Goal: Book appointment/travel/reservation

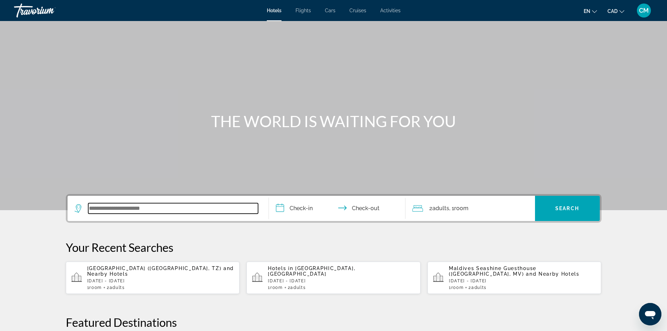
click at [126, 208] on input "Search widget" at bounding box center [173, 208] width 170 height 11
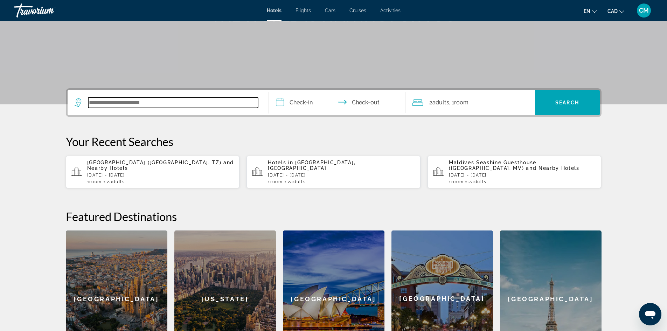
scroll to position [171, 0]
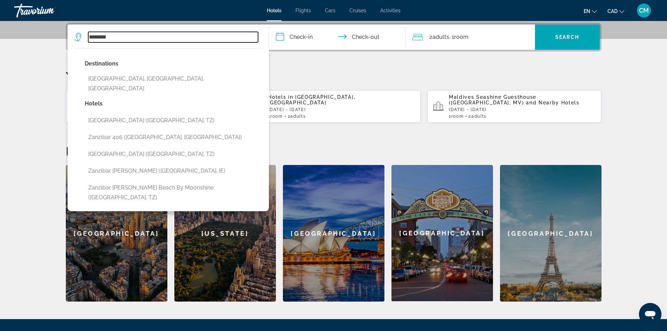
type input "********"
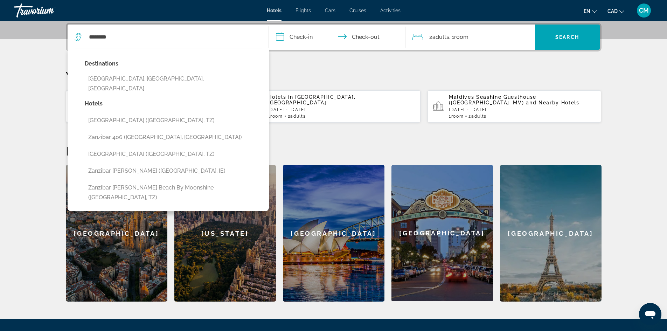
click at [310, 72] on p "Your Recent Searches" at bounding box center [334, 76] width 536 height 14
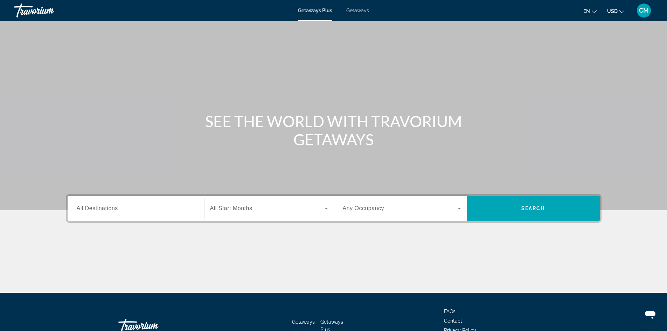
click at [100, 207] on span "All Destinations" at bounding box center [97, 208] width 41 height 6
click at [100, 207] on input "Destination All Destinations" at bounding box center [136, 208] width 118 height 8
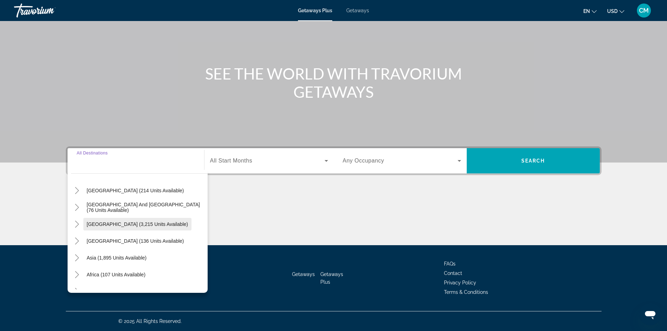
scroll to position [105, 0]
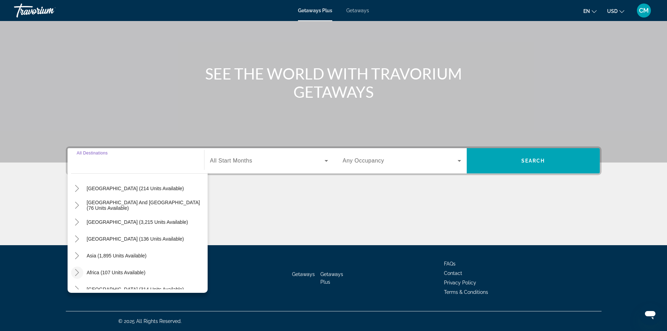
click at [77, 272] on icon "Toggle Africa (107 units available)" at bounding box center [77, 272] width 7 height 7
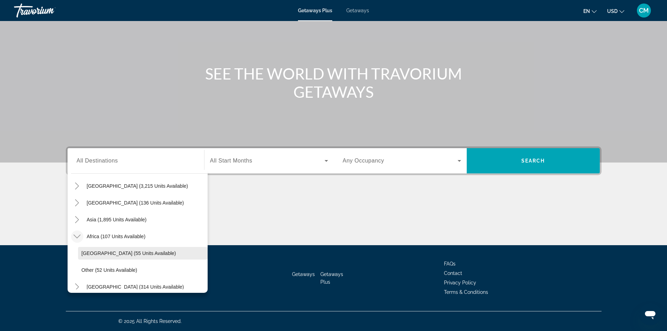
scroll to position [147, 0]
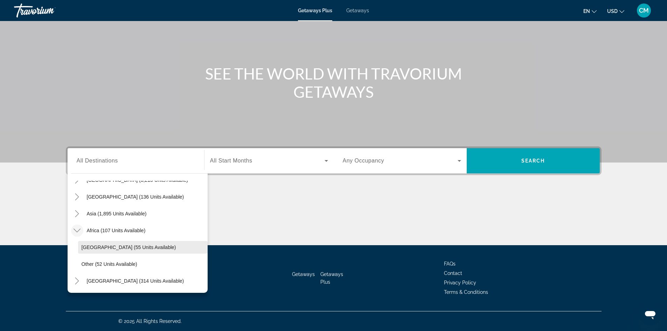
click at [95, 247] on span "[GEOGRAPHIC_DATA] (55 units available)" at bounding box center [129, 247] width 95 height 6
type input "**********"
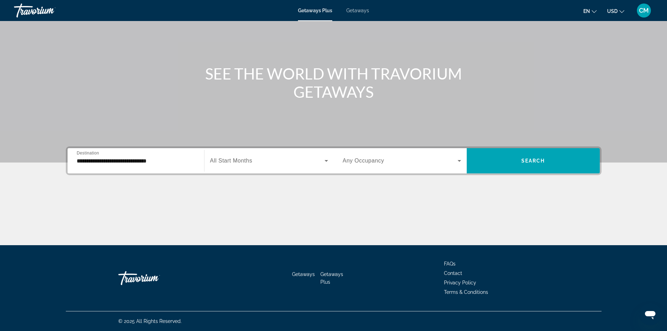
click at [221, 158] on span "All Start Months" at bounding box center [231, 161] width 42 height 6
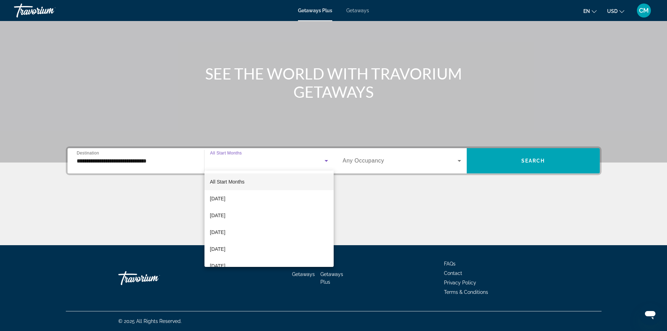
click at [230, 160] on div at bounding box center [333, 165] width 667 height 331
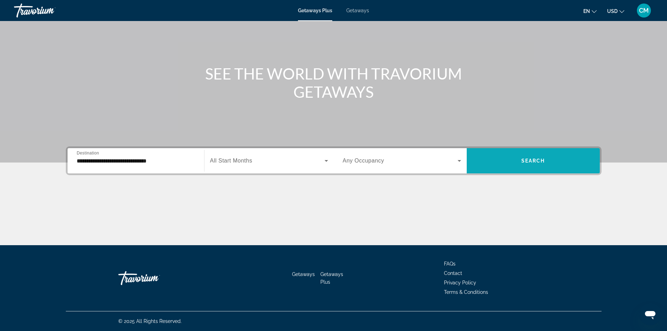
click at [507, 159] on span "Search widget" at bounding box center [533, 160] width 133 height 17
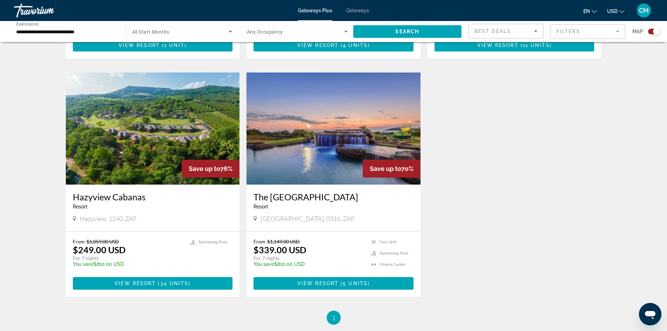
scroll to position [455, 0]
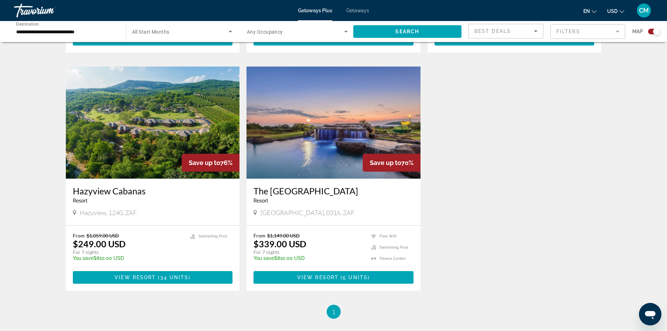
click at [306, 150] on img "Main content" at bounding box center [333, 123] width 174 height 112
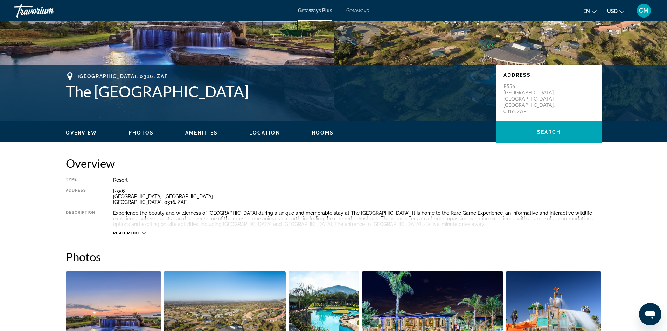
scroll to position [140, 0]
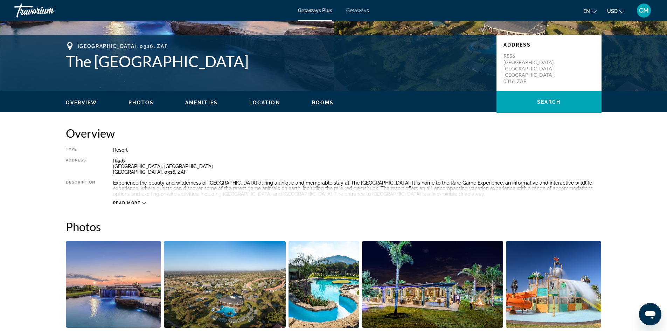
click at [138, 202] on span "Read more" at bounding box center [127, 203] width 28 height 5
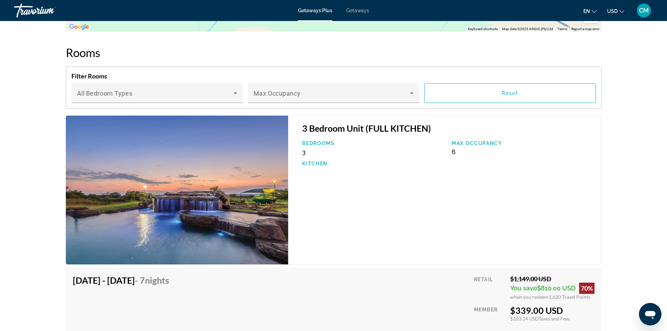
scroll to position [980, 0]
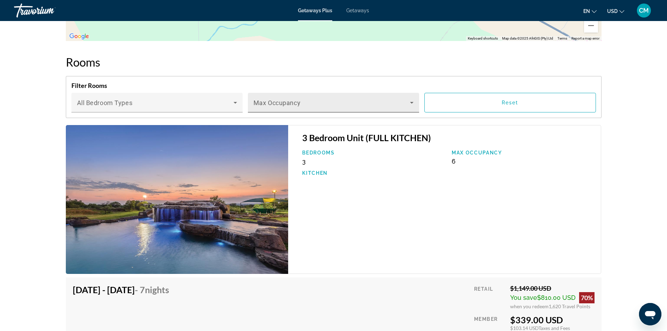
click at [292, 103] on span "Main content" at bounding box center [331, 105] width 156 height 8
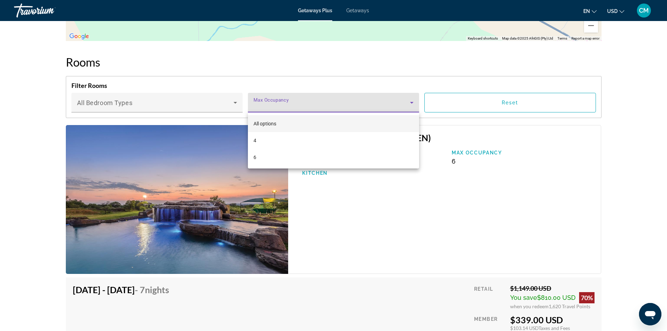
click at [287, 101] on div at bounding box center [333, 165] width 667 height 331
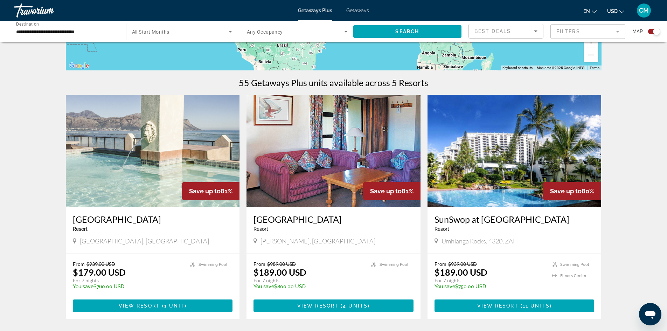
scroll to position [175, 0]
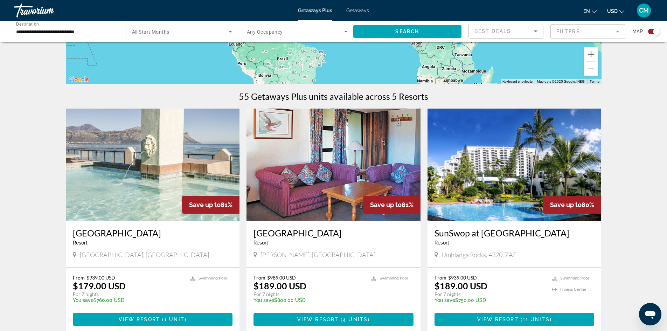
click at [271, 32] on span "Any Occupancy" at bounding box center [265, 32] width 36 height 6
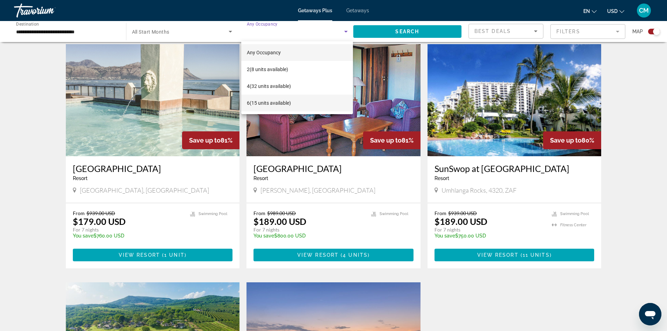
scroll to position [245, 0]
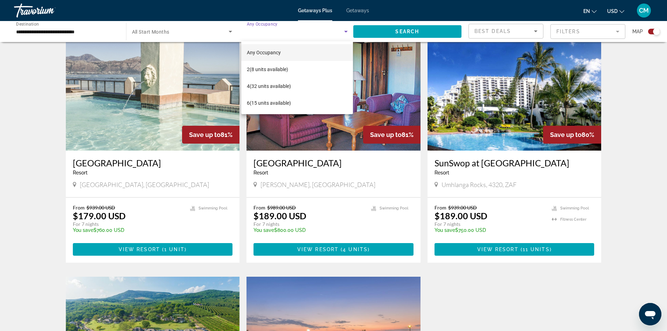
click at [625, 156] on div at bounding box center [333, 165] width 667 height 331
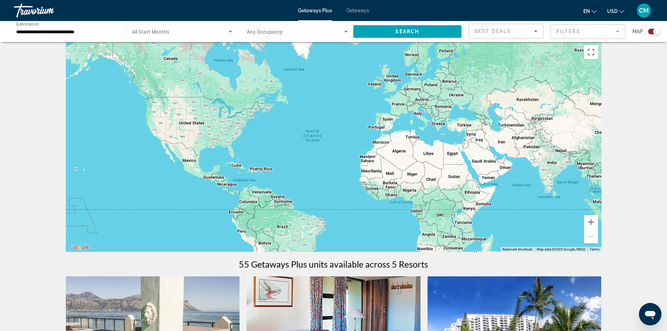
scroll to position [0, 0]
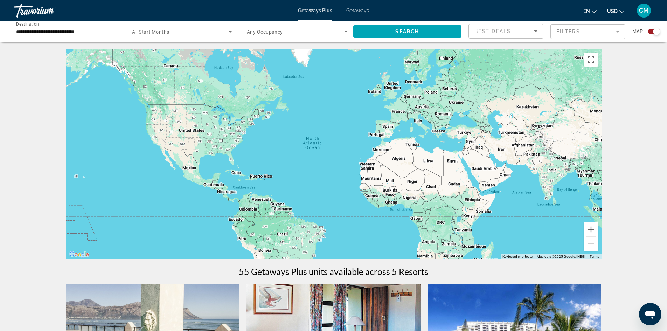
click at [344, 31] on icon "Search widget" at bounding box center [346, 32] width 4 height 2
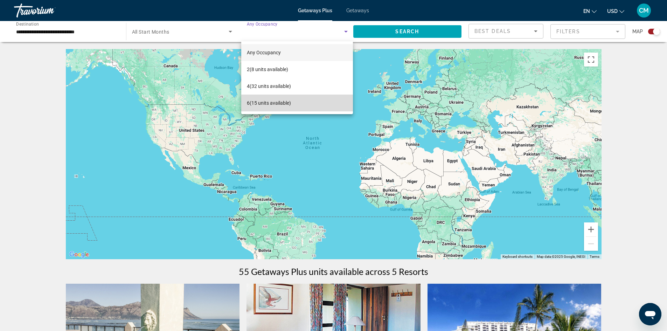
click at [251, 103] on span "6 (15 units available)" at bounding box center [269, 103] width 44 height 8
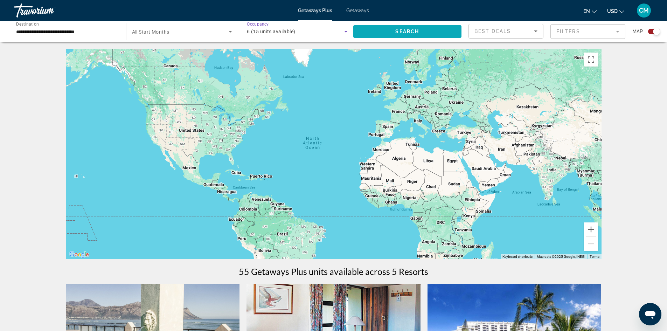
click at [402, 34] on span "Search" at bounding box center [407, 32] width 24 height 6
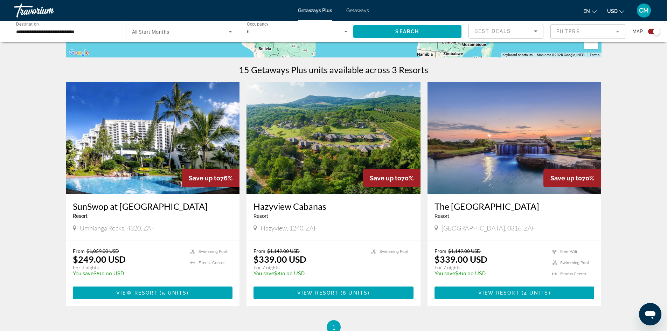
scroll to position [210, 0]
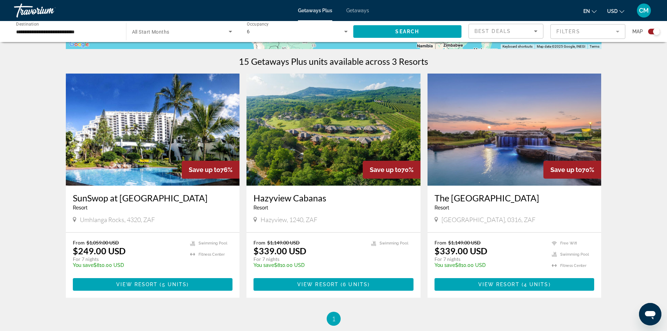
click at [457, 199] on h3 "The [GEOGRAPHIC_DATA]" at bounding box center [514, 198] width 160 height 11
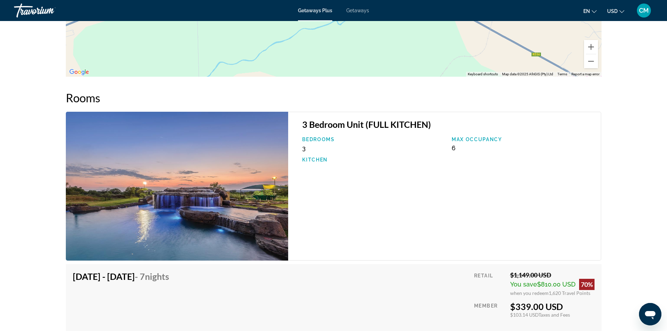
scroll to position [945, 0]
